Goal: Information Seeking & Learning: Learn about a topic

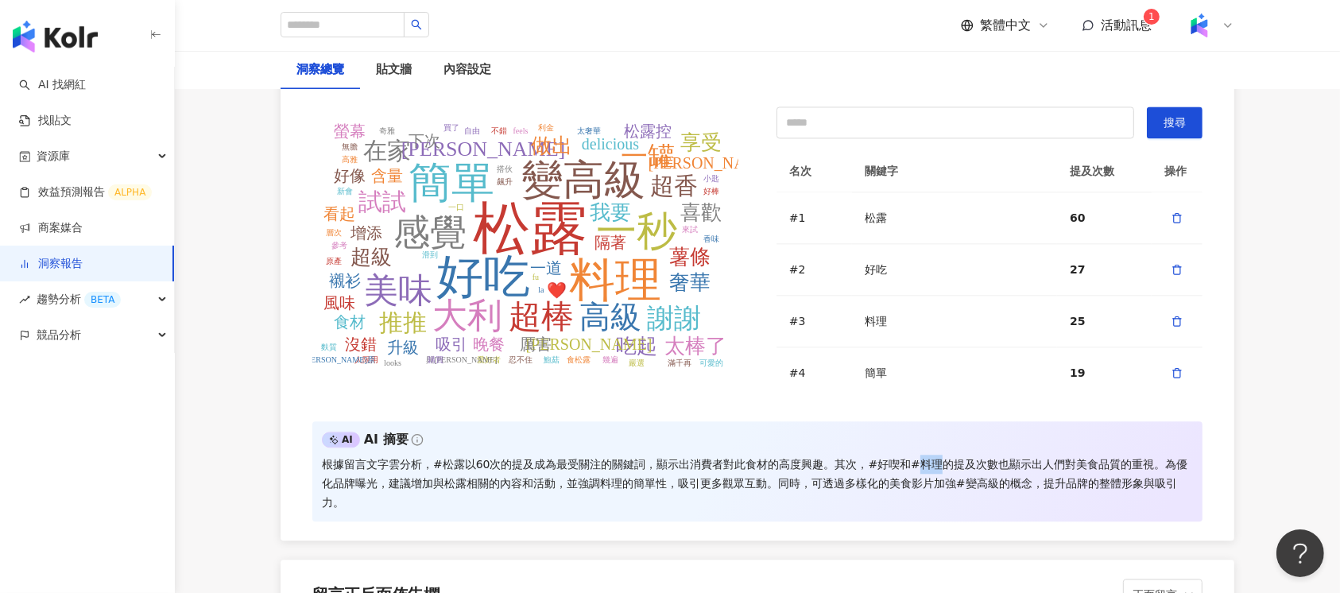
scroll to position [3497, 0]
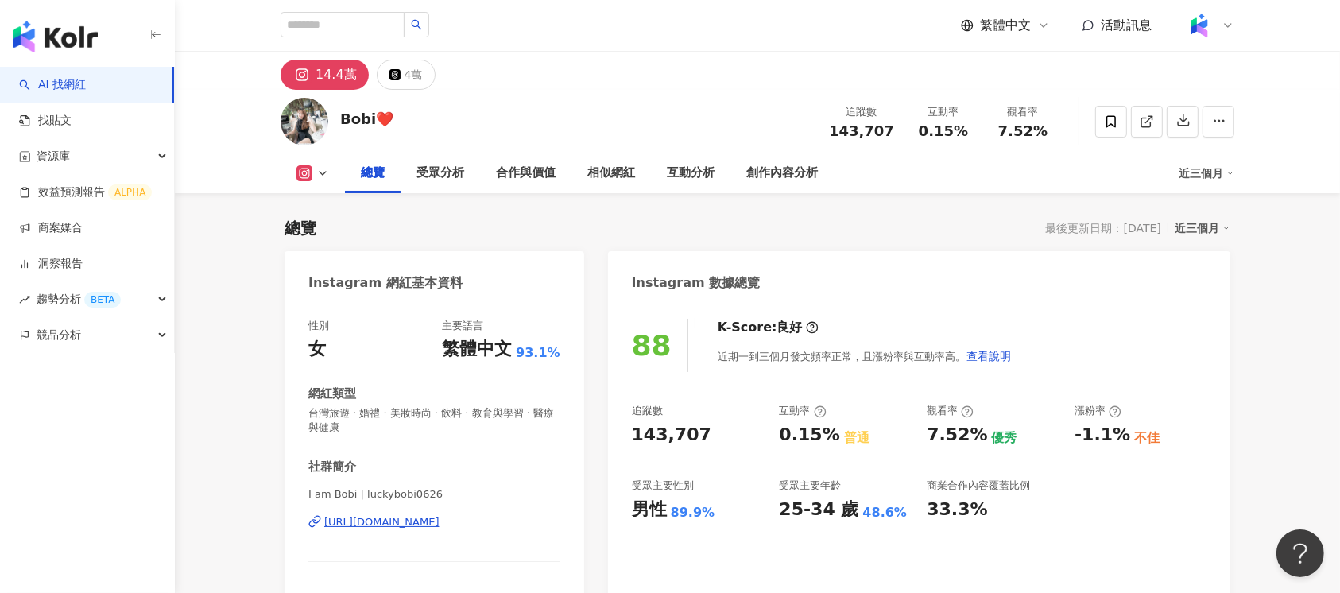
scroll to position [97, 0]
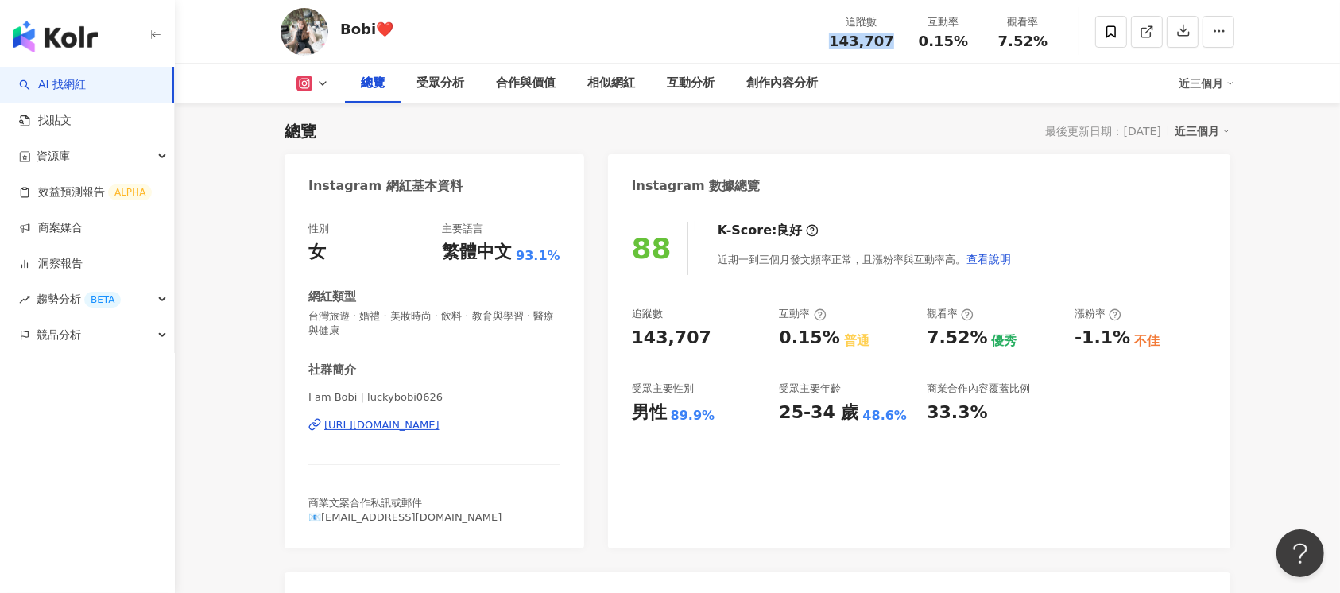
drag, startPoint x: 837, startPoint y: 42, endPoint x: 897, endPoint y: 45, distance: 59.7
click at [897, 45] on div "追蹤數 143,707" at bounding box center [861, 31] width 84 height 34
copy span "143,707"
drag, startPoint x: 923, startPoint y: 38, endPoint x: 963, endPoint y: 40, distance: 40.6
click at [963, 40] on span "0.15%" at bounding box center [943, 41] width 49 height 16
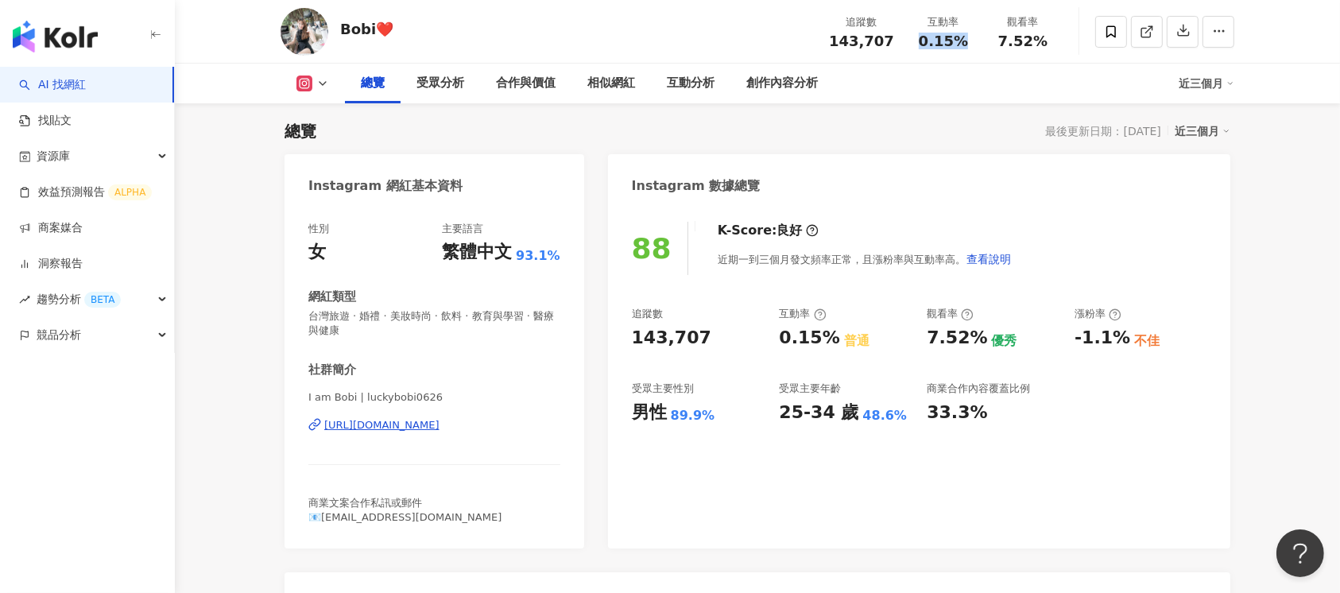
copy span "0.15%"
drag, startPoint x: 1004, startPoint y: 37, endPoint x: 1055, endPoint y: 38, distance: 51.7
click at [1055, 38] on div "觀看率 7.52%" at bounding box center [1022, 31] width 79 height 34
copy span "7.52%"
drag, startPoint x: 1074, startPoint y: 339, endPoint x: 1121, endPoint y: 339, distance: 46.9
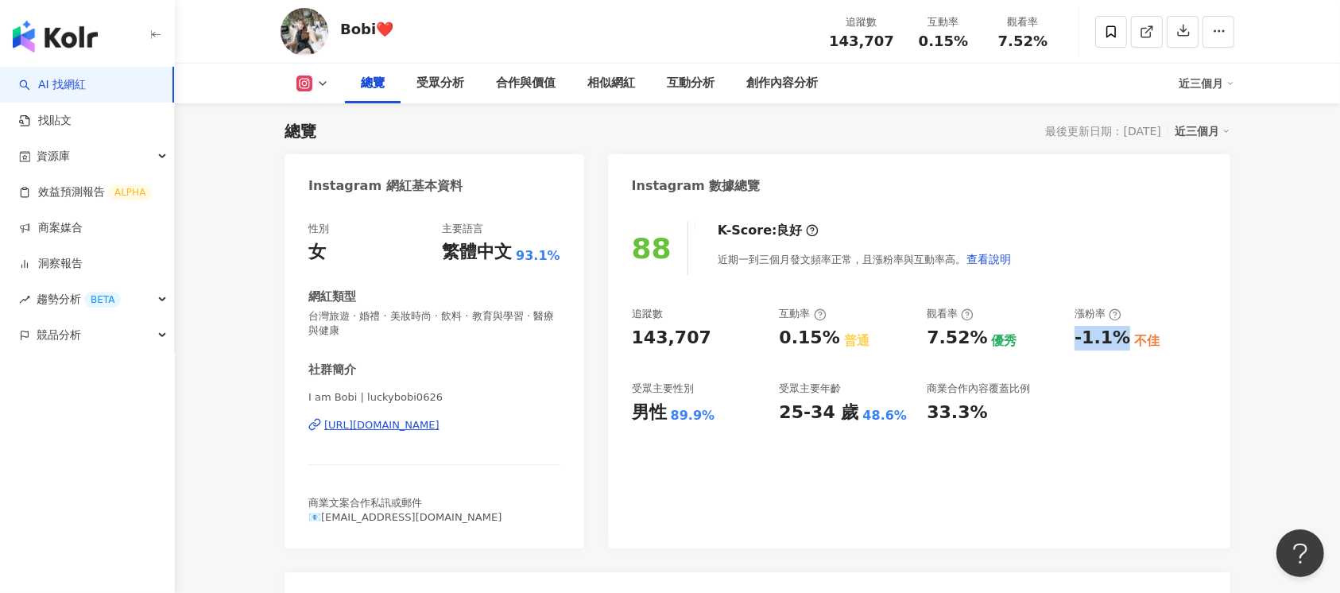
click at [1121, 339] on div "追蹤數 143,707 互動率 0.15% 普通 觀看率 7.52% 優秀 漲粉率 -1.1% 不佳 受眾主要性別 男性 89.9% 受眾主要年齡 25-34…" at bounding box center [919, 366] width 575 height 118
copy div "-1.1%"
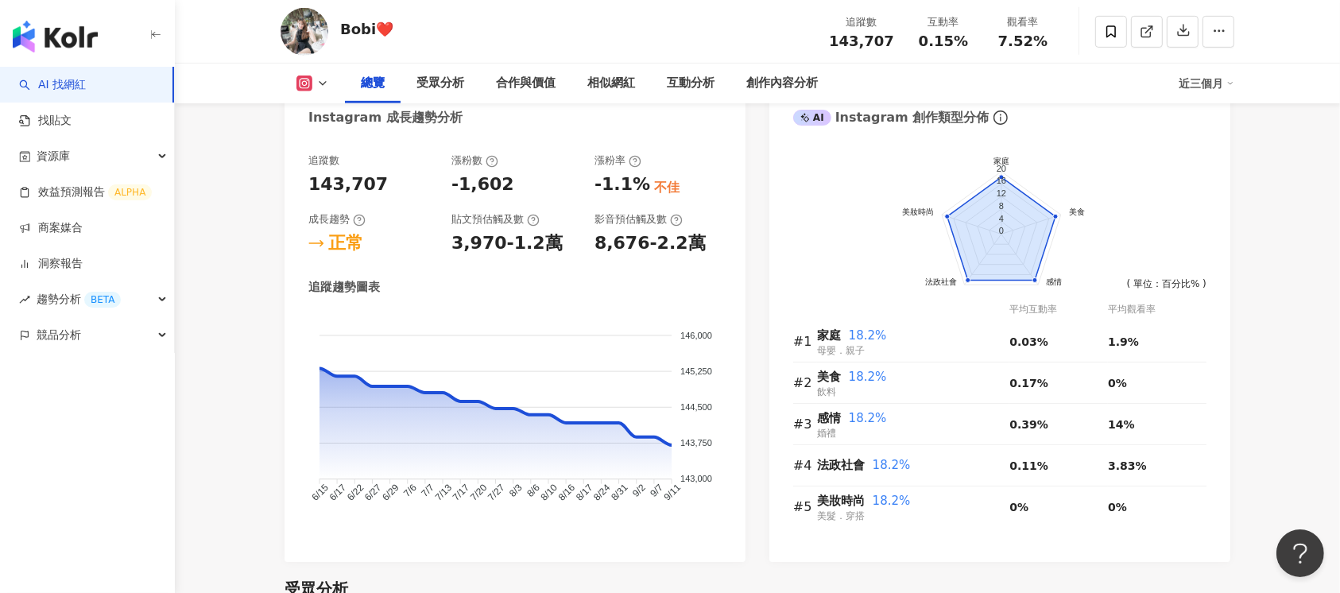
scroll to position [839, 0]
